Goal: Check status: Check status

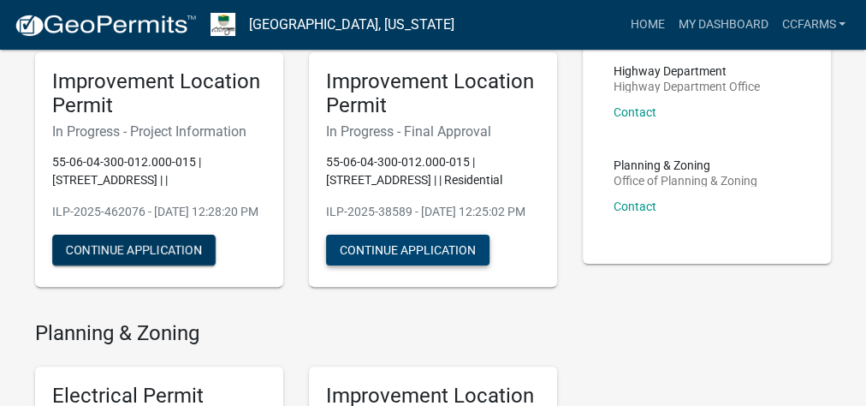
scroll to position [137, 0]
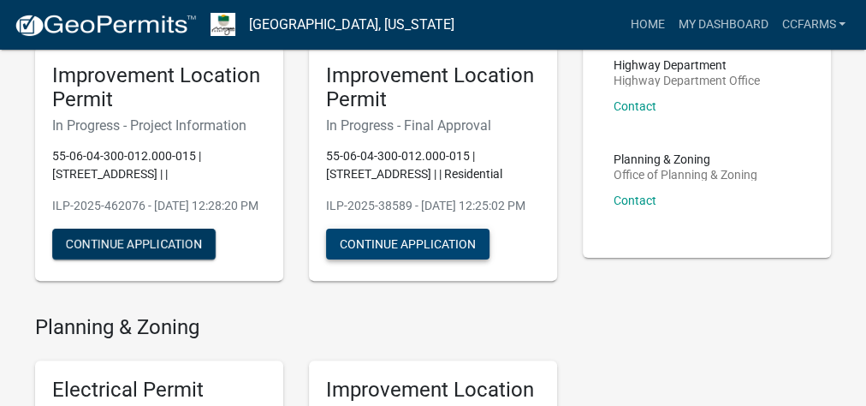
click at [396, 259] on button "Continue Application" at bounding box center [408, 244] width 164 height 31
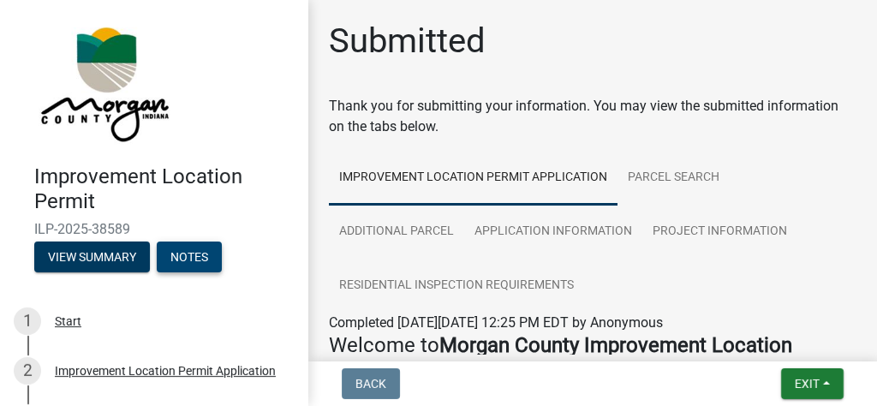
click at [202, 253] on button "Notes" at bounding box center [189, 256] width 65 height 31
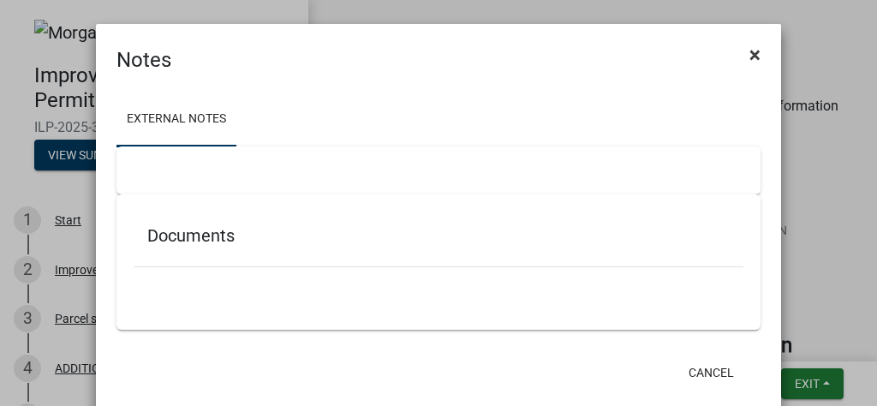
click at [753, 61] on span "×" at bounding box center [754, 55] width 11 height 24
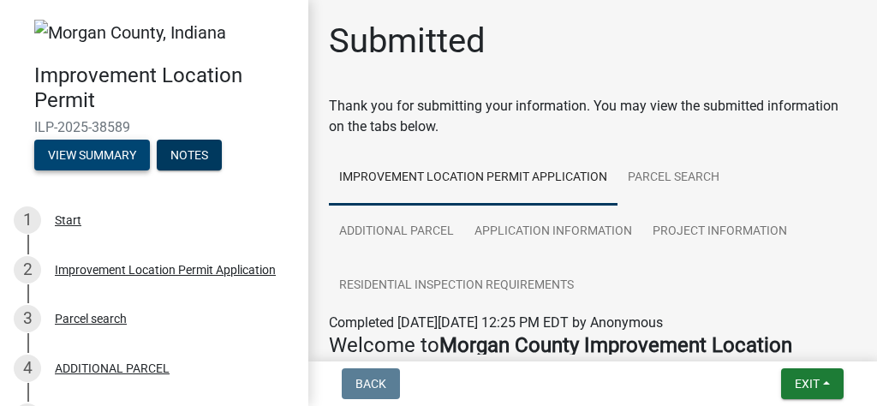
click at [84, 151] on button "View Summary" at bounding box center [92, 155] width 116 height 31
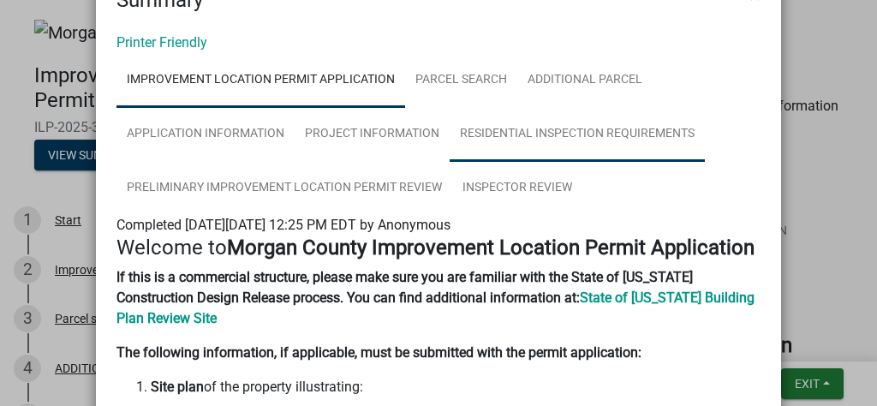
scroll to position [137, 0]
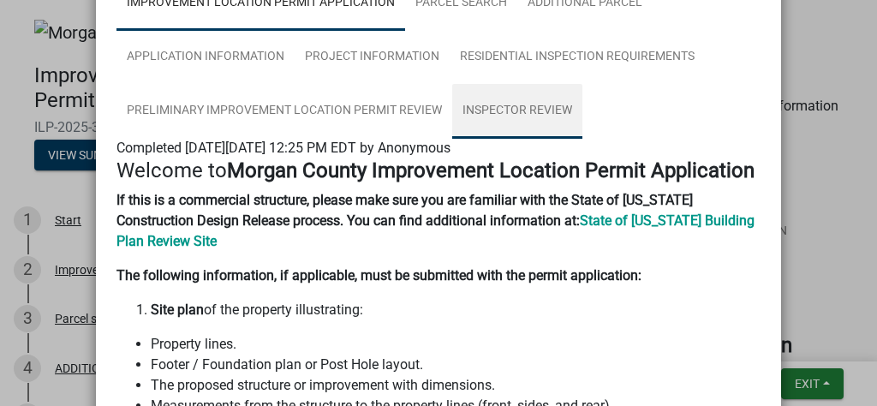
click at [550, 120] on link "Inspector Review" at bounding box center [517, 111] width 130 height 55
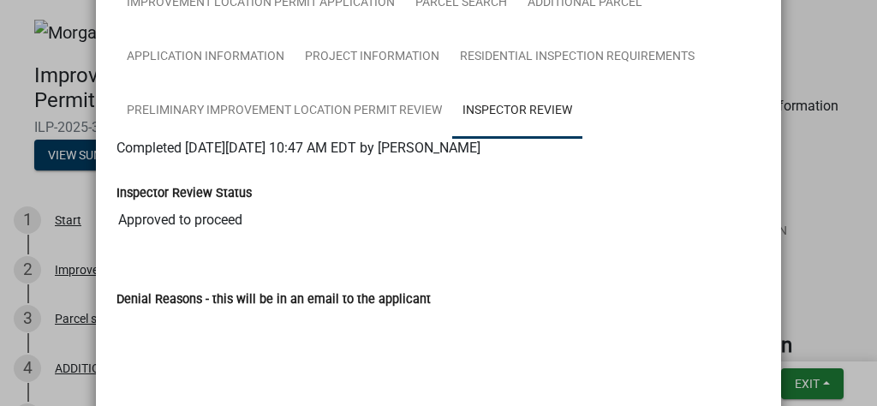
drag, startPoint x: 205, startPoint y: 220, endPoint x: 275, endPoint y: 234, distance: 71.5
click at [275, 234] on input "Approved to proceed" at bounding box center [438, 220] width 644 height 34
click at [286, 271] on div "Denial Reasons - this will be in an email to the applicant" at bounding box center [438, 345] width 644 height 161
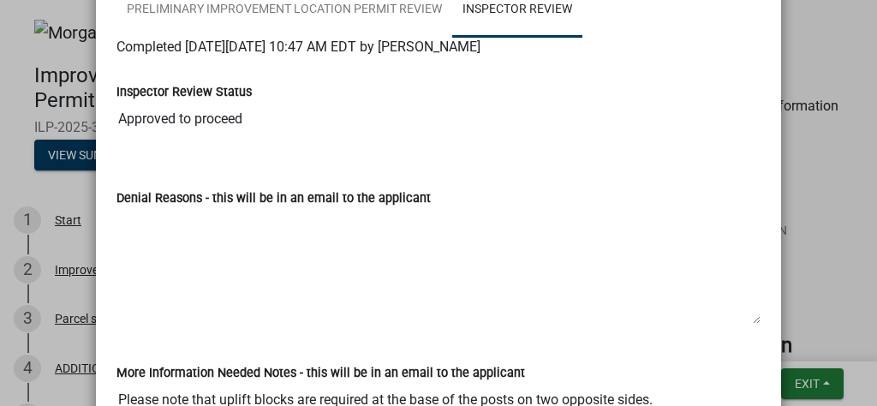
scroll to position [175, 0]
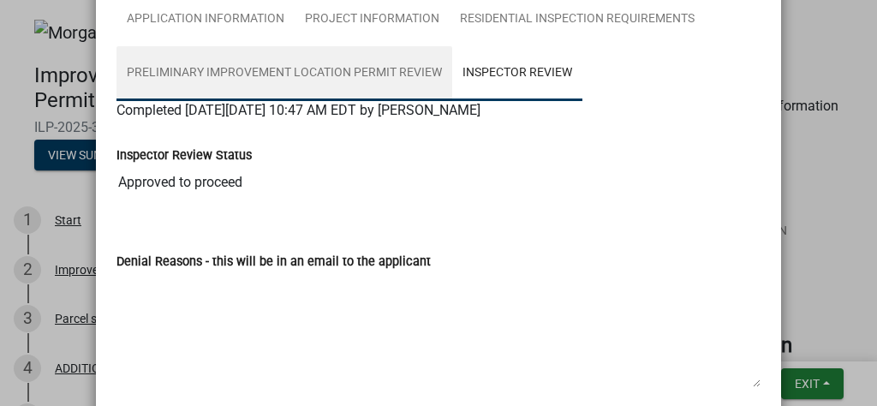
click at [327, 78] on link "Preliminary Improvement Location Permit Review" at bounding box center [284, 73] width 336 height 55
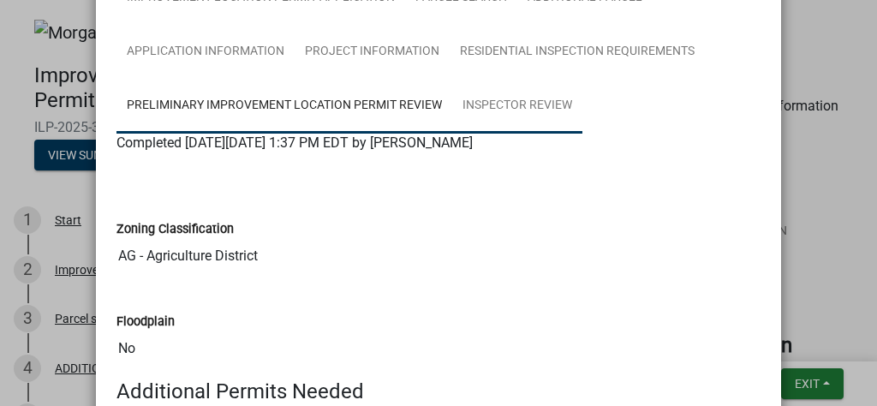
scroll to position [0, 0]
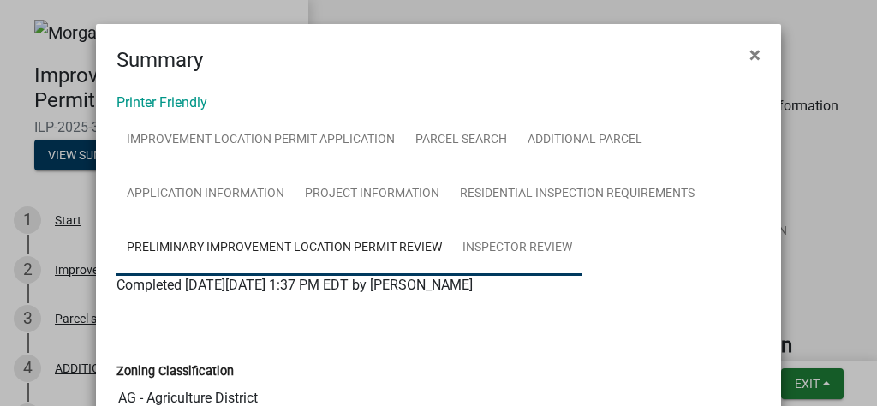
click at [536, 253] on link "Inspector Review" at bounding box center [517, 248] width 130 height 55
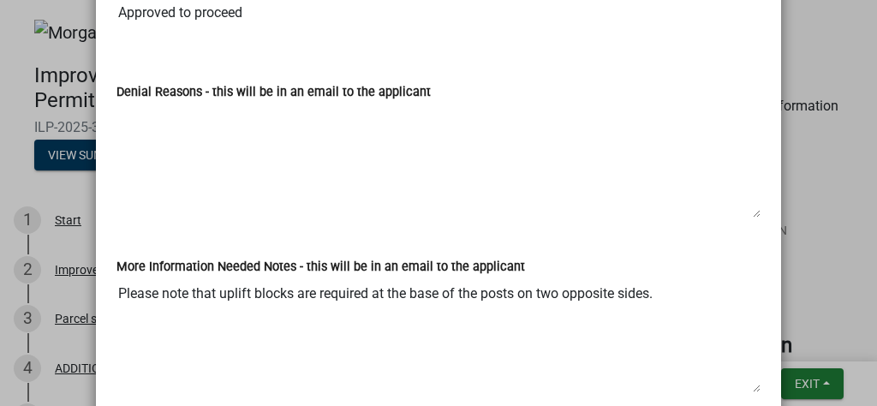
scroll to position [411, 0]
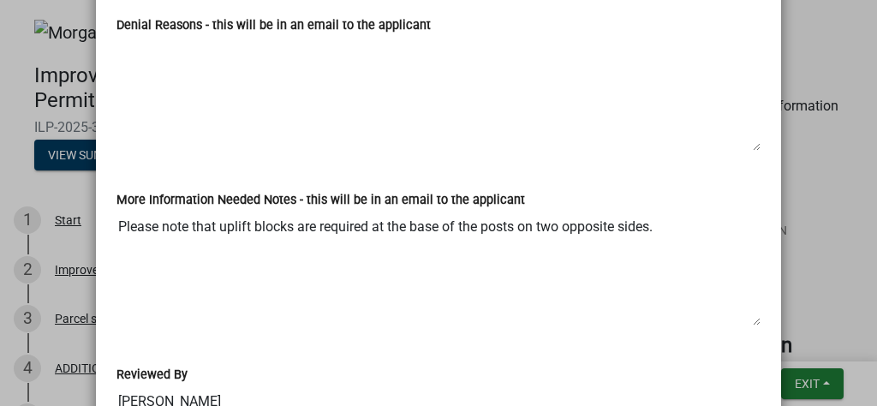
drag, startPoint x: 196, startPoint y: 226, endPoint x: 259, endPoint y: 232, distance: 63.6
click at [259, 232] on textarea "Please note that uplift blocks are required at the base of the posts on two opp…" at bounding box center [438, 268] width 644 height 116
click at [249, 236] on textarea "Please note that uplift blocks are required at the base of the posts on two opp…" at bounding box center [438, 268] width 644 height 116
drag, startPoint x: 217, startPoint y: 226, endPoint x: 288, endPoint y: 234, distance: 71.5
click at [288, 234] on textarea "Please note that uplift blocks are required at the base of the posts on two opp…" at bounding box center [438, 268] width 644 height 116
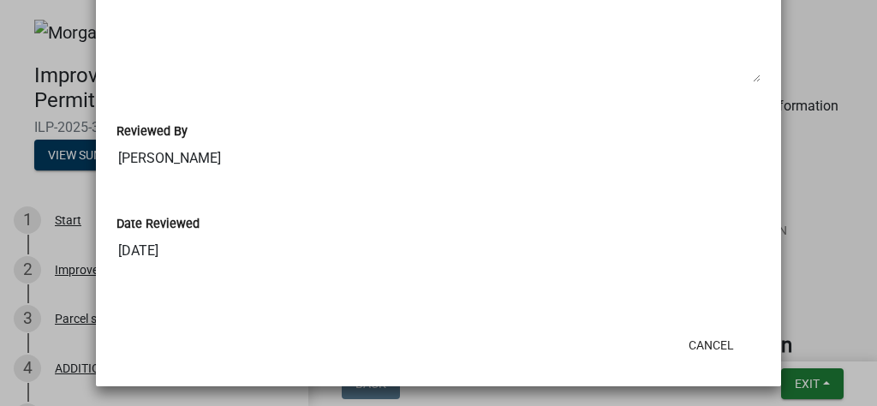
scroll to position [380, 0]
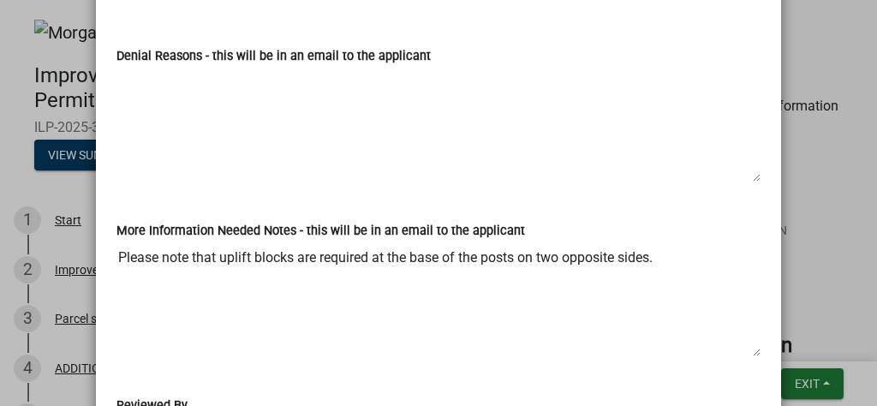
click at [251, 283] on textarea "Please note that uplift blocks are required at the base of the posts on two opp…" at bounding box center [438, 299] width 644 height 116
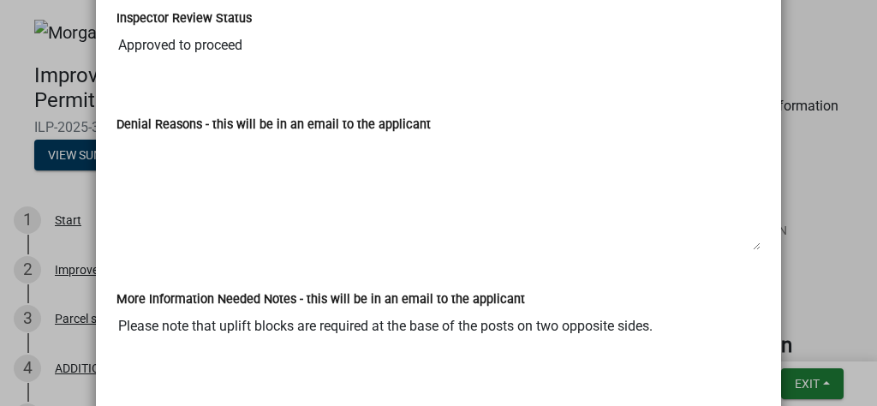
scroll to position [0, 0]
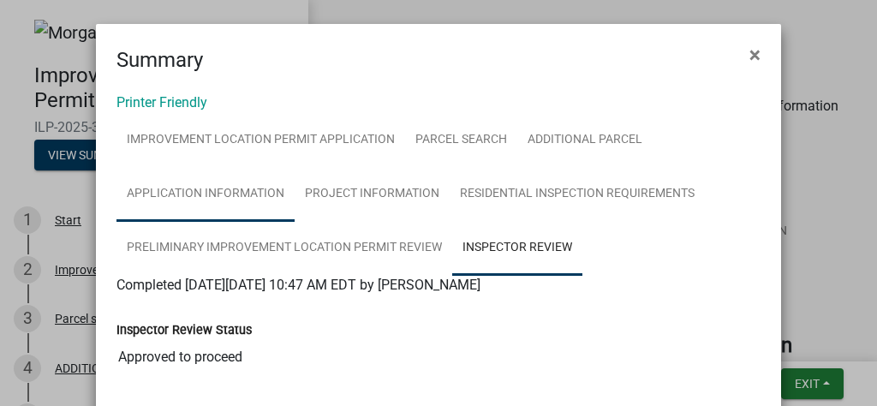
click at [230, 199] on link "Application Information" at bounding box center [205, 194] width 178 height 55
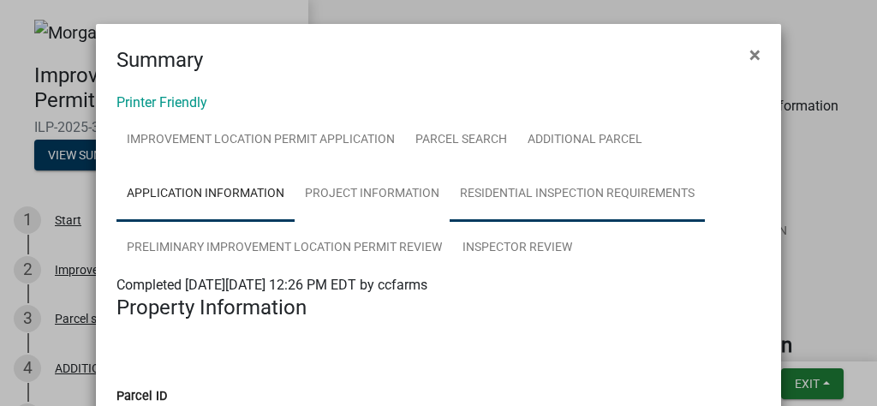
click at [581, 196] on link "Residential Inspection Requirements" at bounding box center [577, 194] width 255 height 55
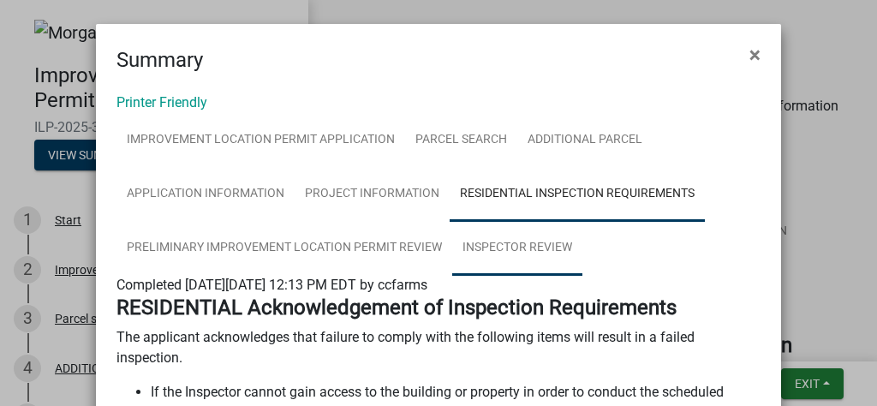
click at [530, 244] on link "Inspector Review" at bounding box center [517, 248] width 130 height 55
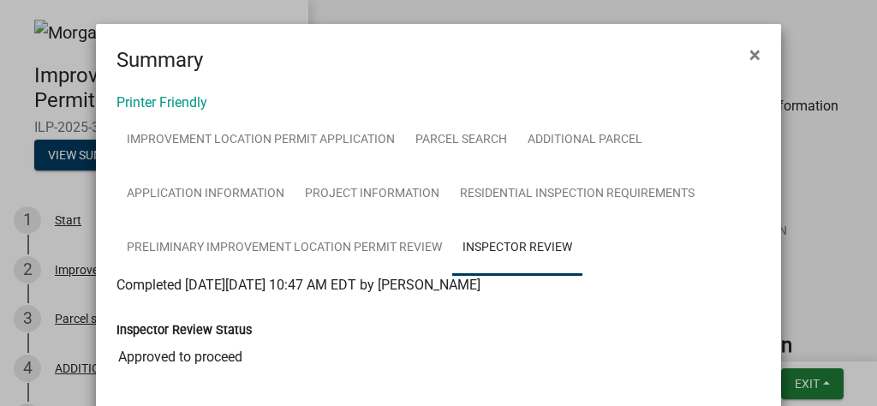
click at [804, 243] on ngb-modal-window "Summary × Printer Friendly Improvement Location Permit Application Parcel searc…" at bounding box center [438, 203] width 877 height 406
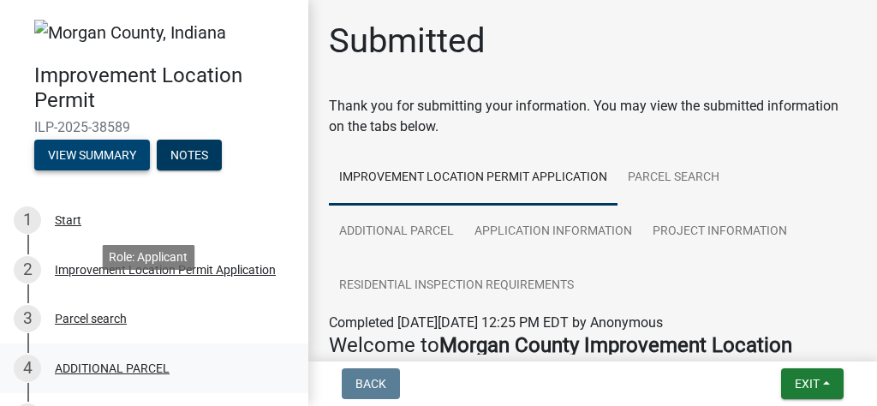
scroll to position [304, 0]
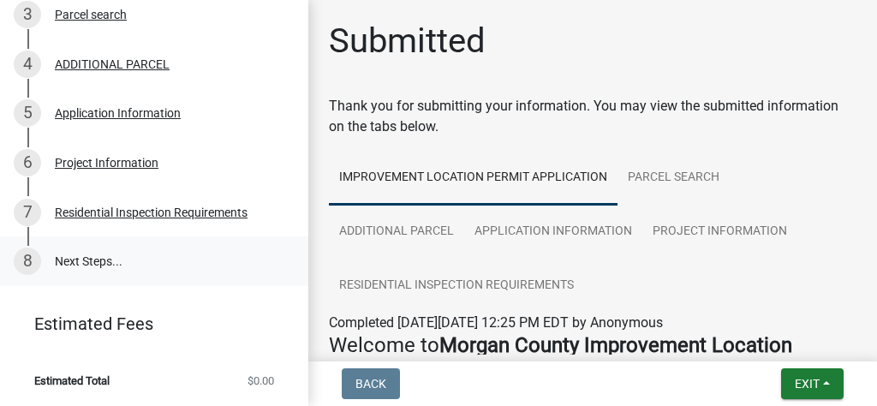
click at [100, 252] on link "8 Next Steps..." at bounding box center [154, 261] width 308 height 50
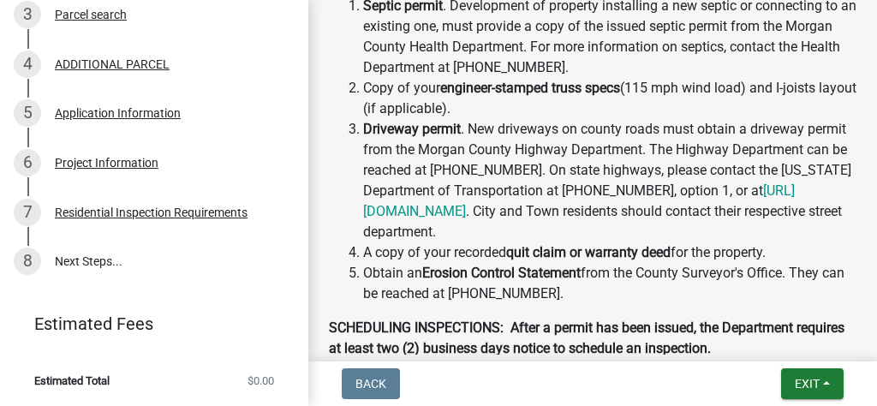
scroll to position [1115, 0]
